Goal: Information Seeking & Learning: Learn about a topic

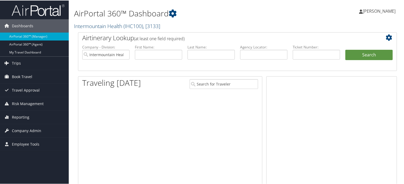
click at [114, 27] on link "Intermountain Health ( IHC100 ) , [ 3133 ]" at bounding box center [117, 25] width 86 height 7
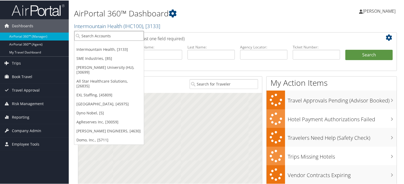
click at [99, 34] on input "search" at bounding box center [108, 35] width 69 height 10
paste input "301411"
type input "301411"
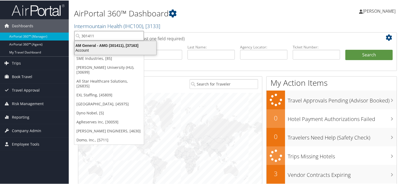
click at [100, 43] on div "AM General - AMG (301411), [37163]" at bounding box center [115, 45] width 88 height 5
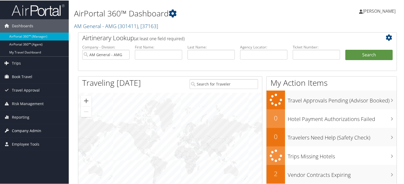
click at [24, 130] on span "Company Admin" at bounding box center [26, 129] width 29 height 13
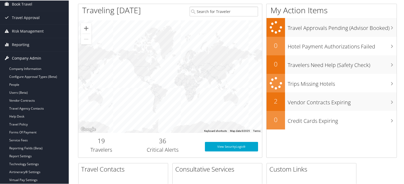
scroll to position [74, 0]
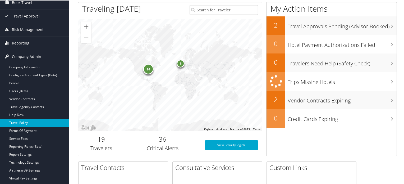
click at [21, 123] on link "Travel Policy" at bounding box center [34, 122] width 69 height 8
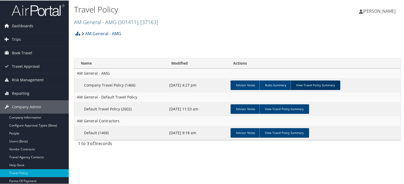
click at [314, 82] on link "View Travel Policy Summary" at bounding box center [315, 85] width 50 height 10
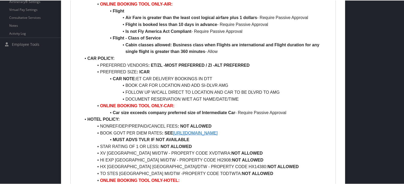
scroll to position [237, 0]
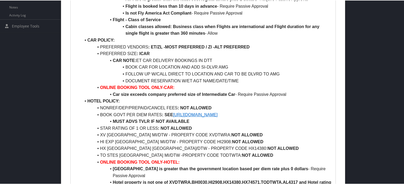
click at [213, 114] on link "https://www.gsa.gov/travel/plan-book/per-diem-rates" at bounding box center [195, 114] width 45 height 4
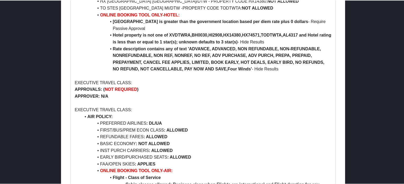
scroll to position [384, 0]
